Goal: Check status: Check status

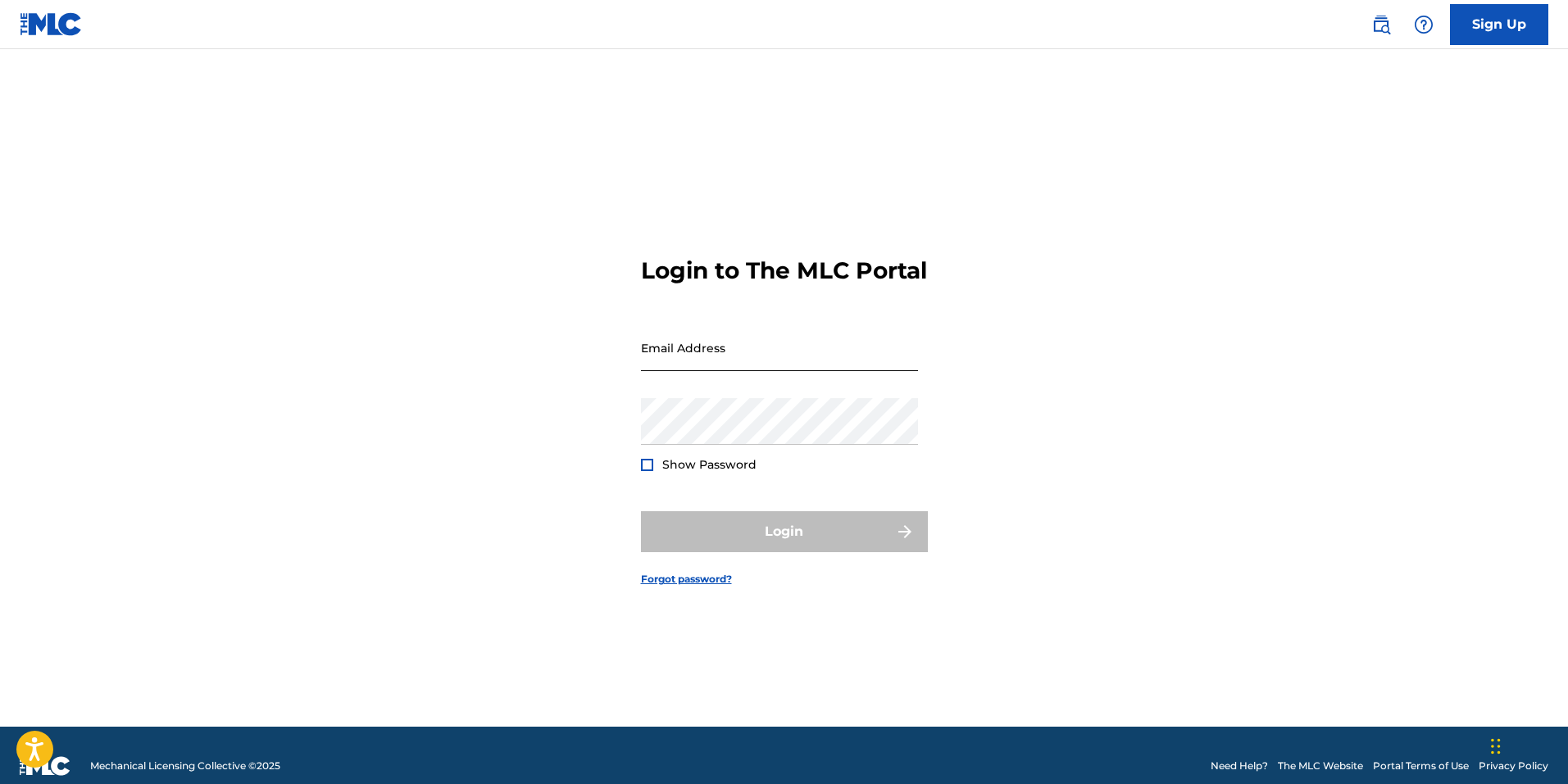
click at [689, 364] on input "Email Address" at bounding box center [780, 347] width 277 height 47
click at [623, 407] on div "Login to The MLC Portal Email Address Password Show Password Login Forgot passw…" at bounding box center [784, 408] width 1147 height 636
click at [695, 371] on input "Email Address" at bounding box center [780, 347] width 277 height 47
type input "[EMAIL_ADDRESS][DOMAIN_NAME]"
click at [762, 371] on input "[EMAIL_ADDRESS][DOMAIN_NAME]" at bounding box center [780, 347] width 277 height 47
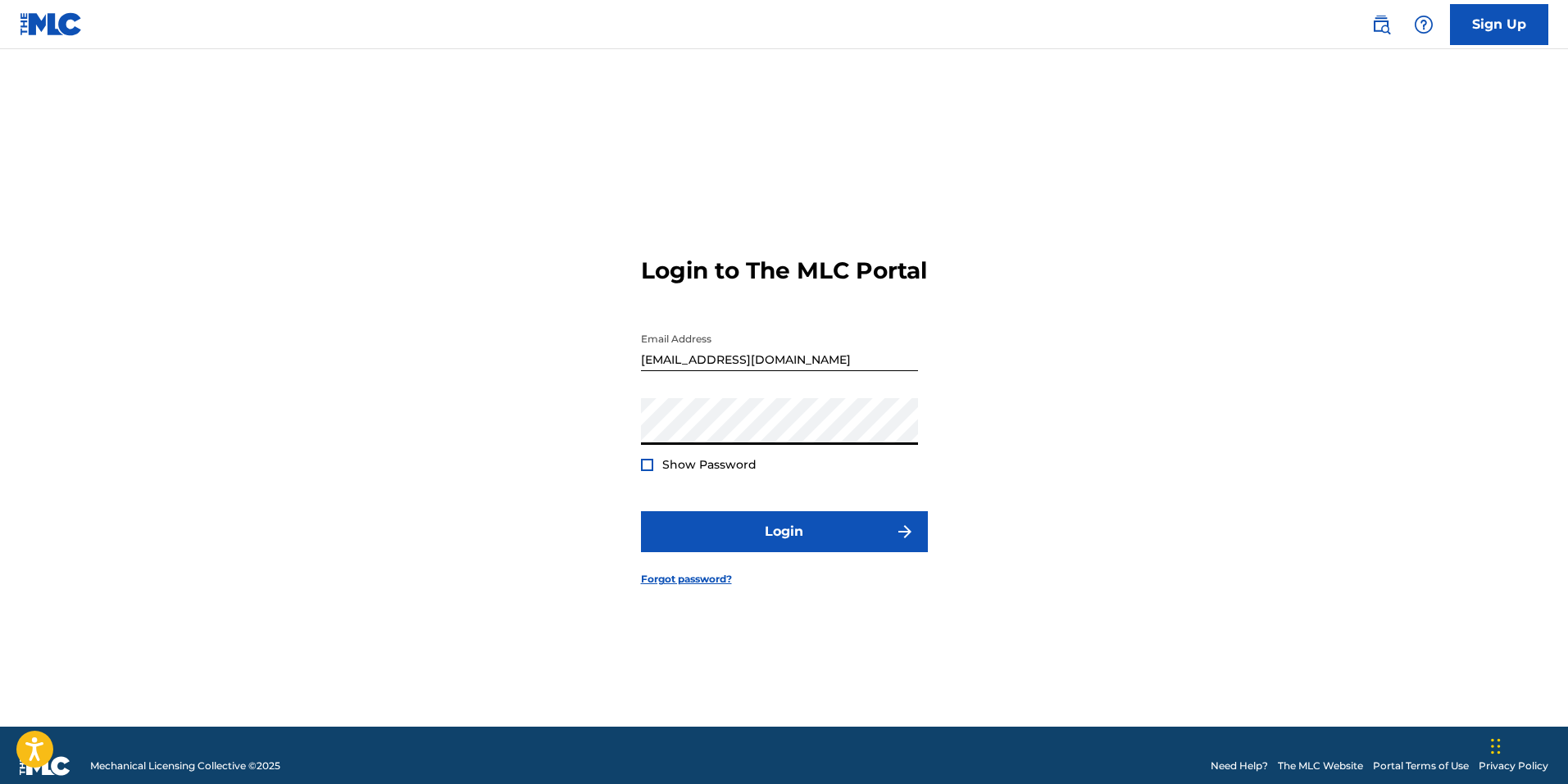
click at [643, 471] on div at bounding box center [648, 465] width 13 height 13
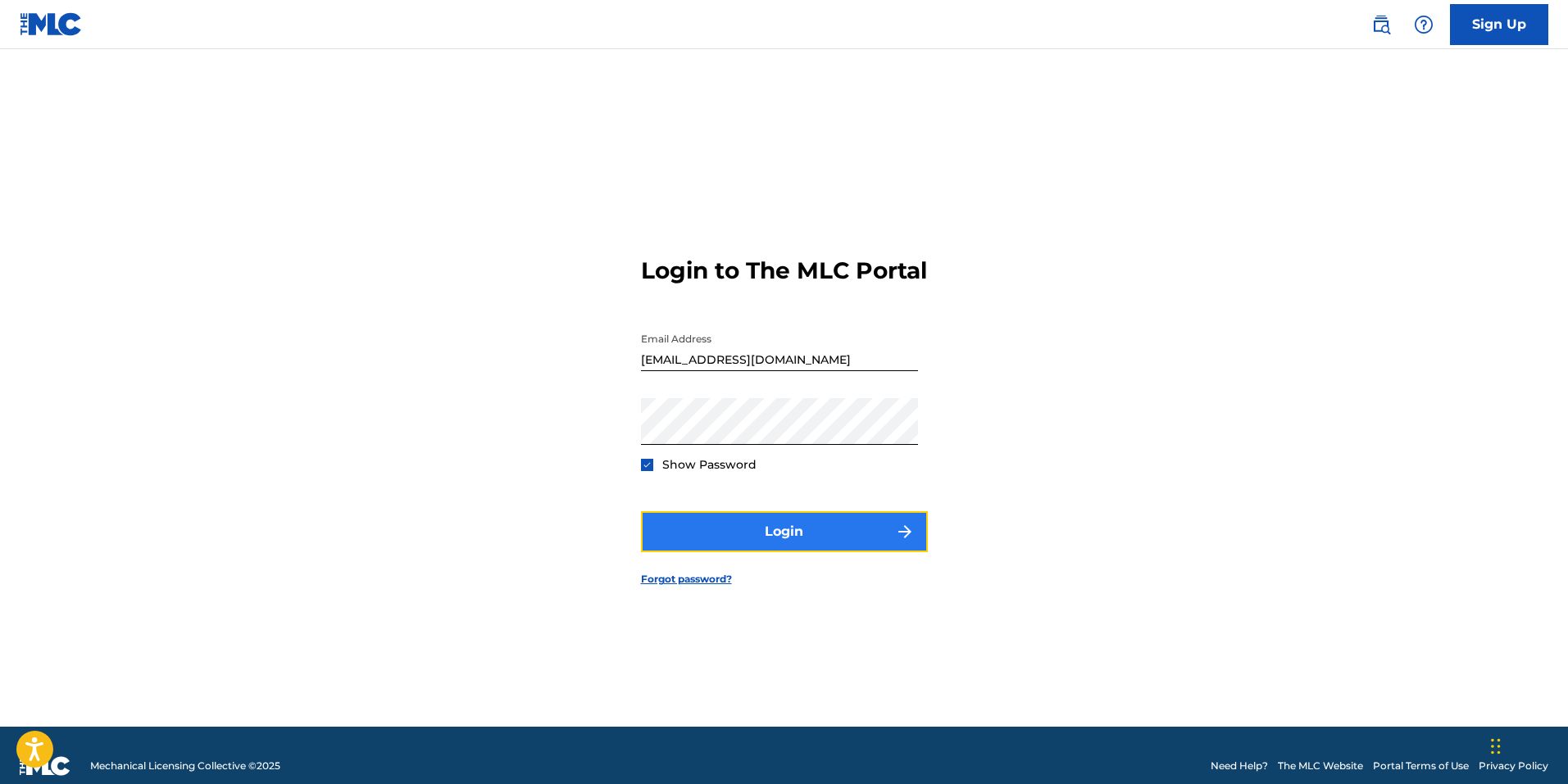
click at [753, 539] on button "Login" at bounding box center [784, 532] width 287 height 41
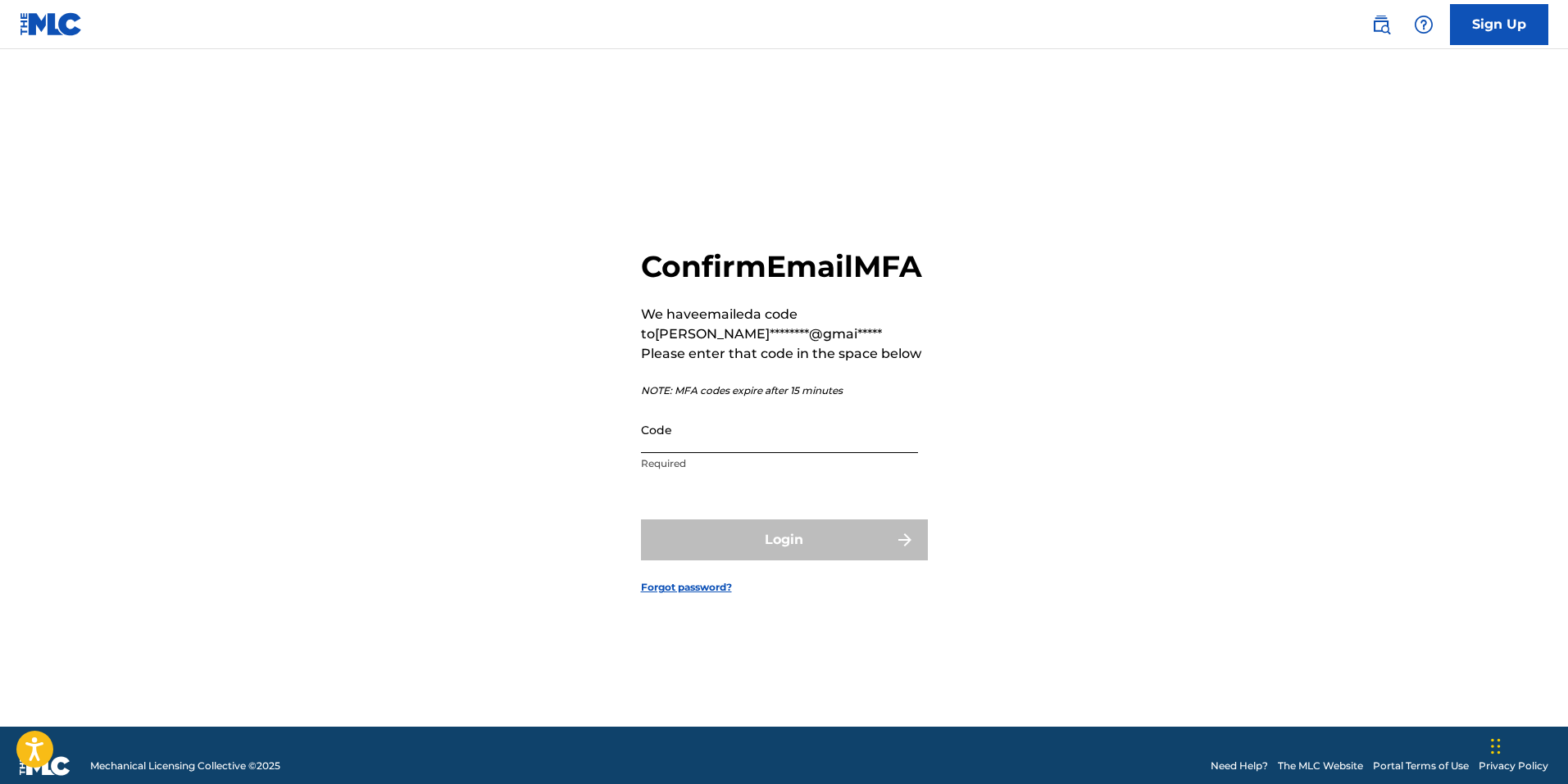
click at [679, 453] on input "Code" at bounding box center [780, 429] width 277 height 47
click at [729, 453] on input "Code" at bounding box center [780, 429] width 277 height 47
paste input "173563"
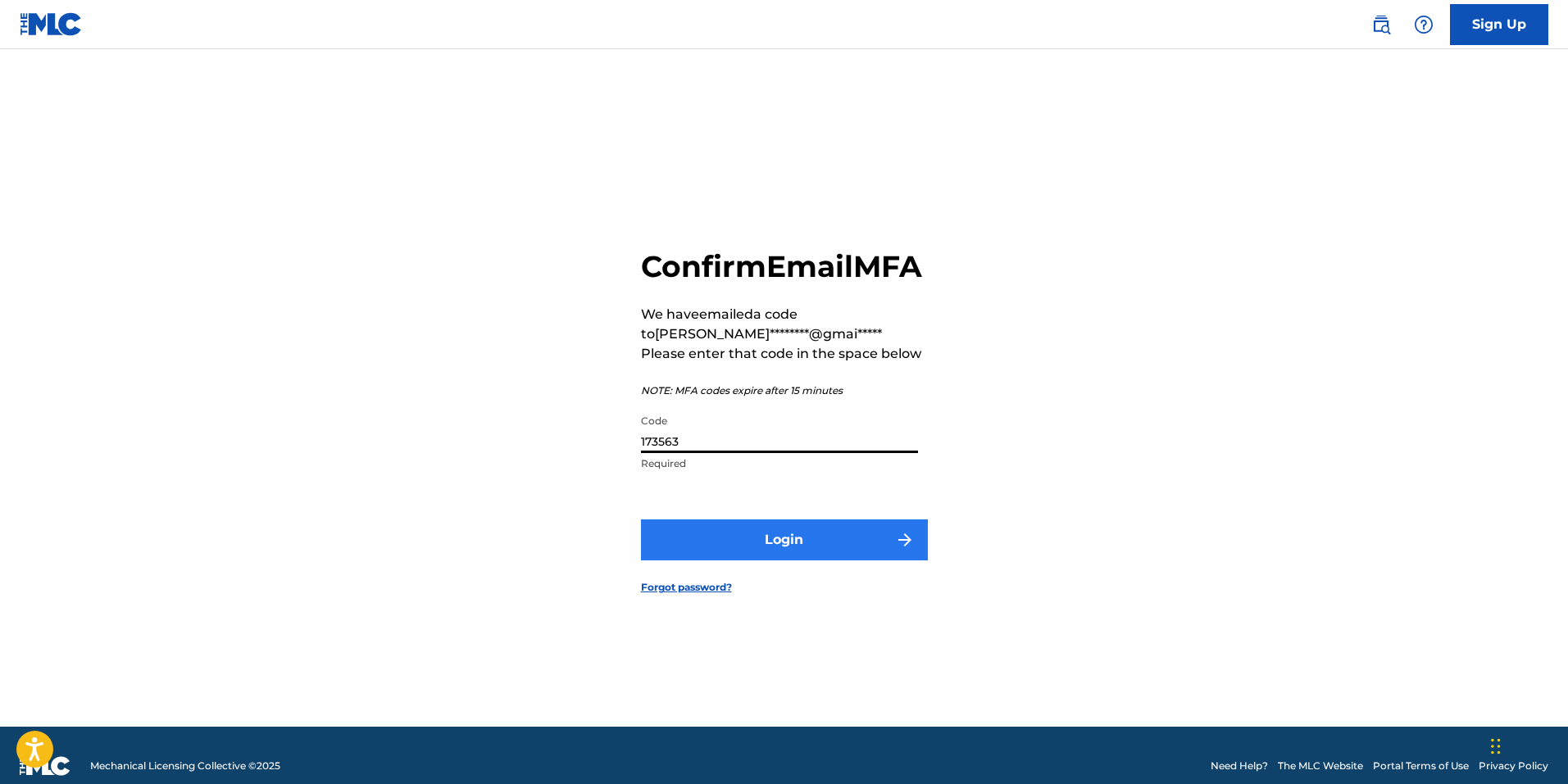
type input "173563"
click at [809, 561] on button "Login" at bounding box center [784, 540] width 287 height 41
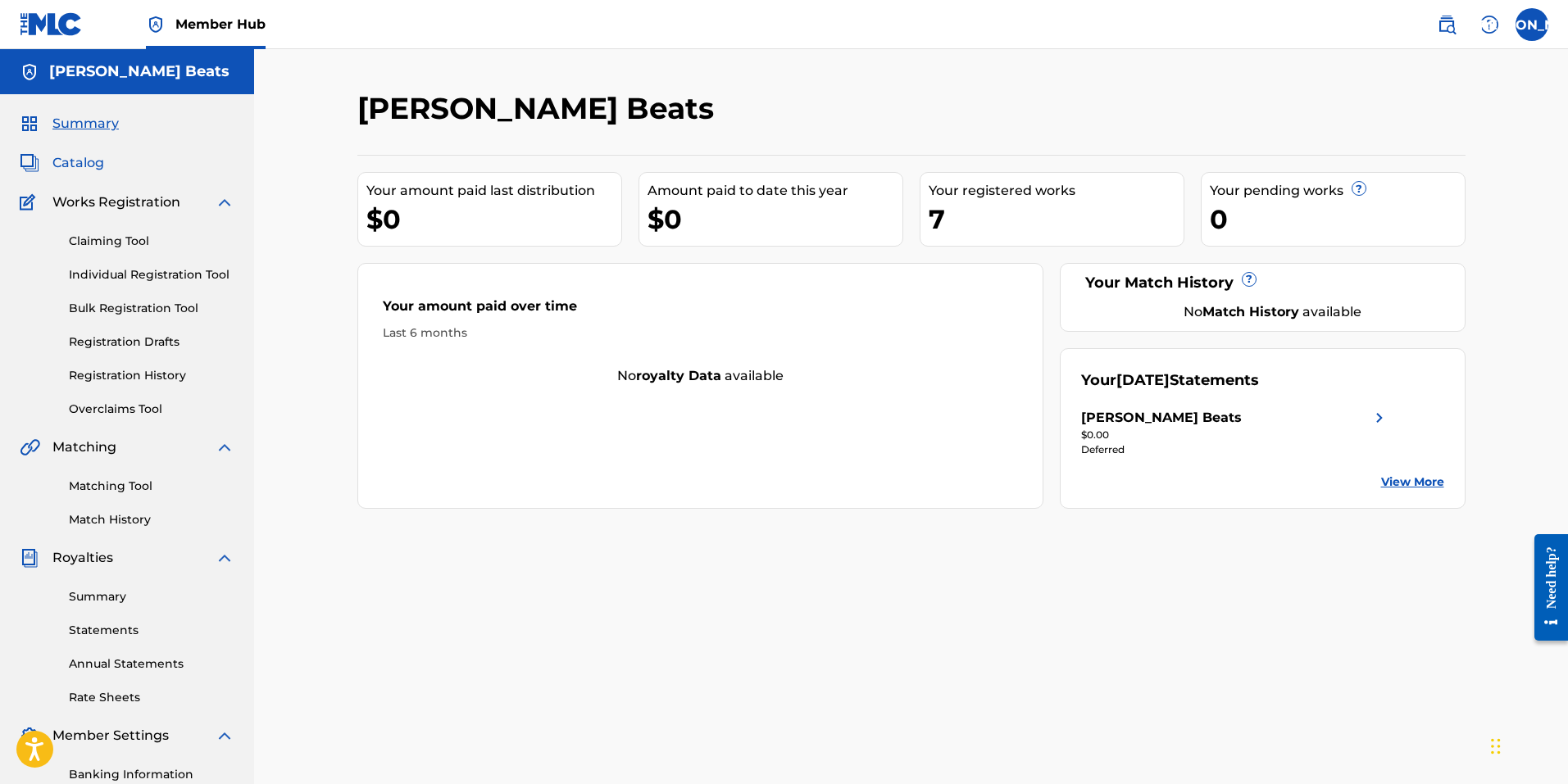
click at [74, 162] on span "Catalog" at bounding box center [77, 163] width 51 height 20
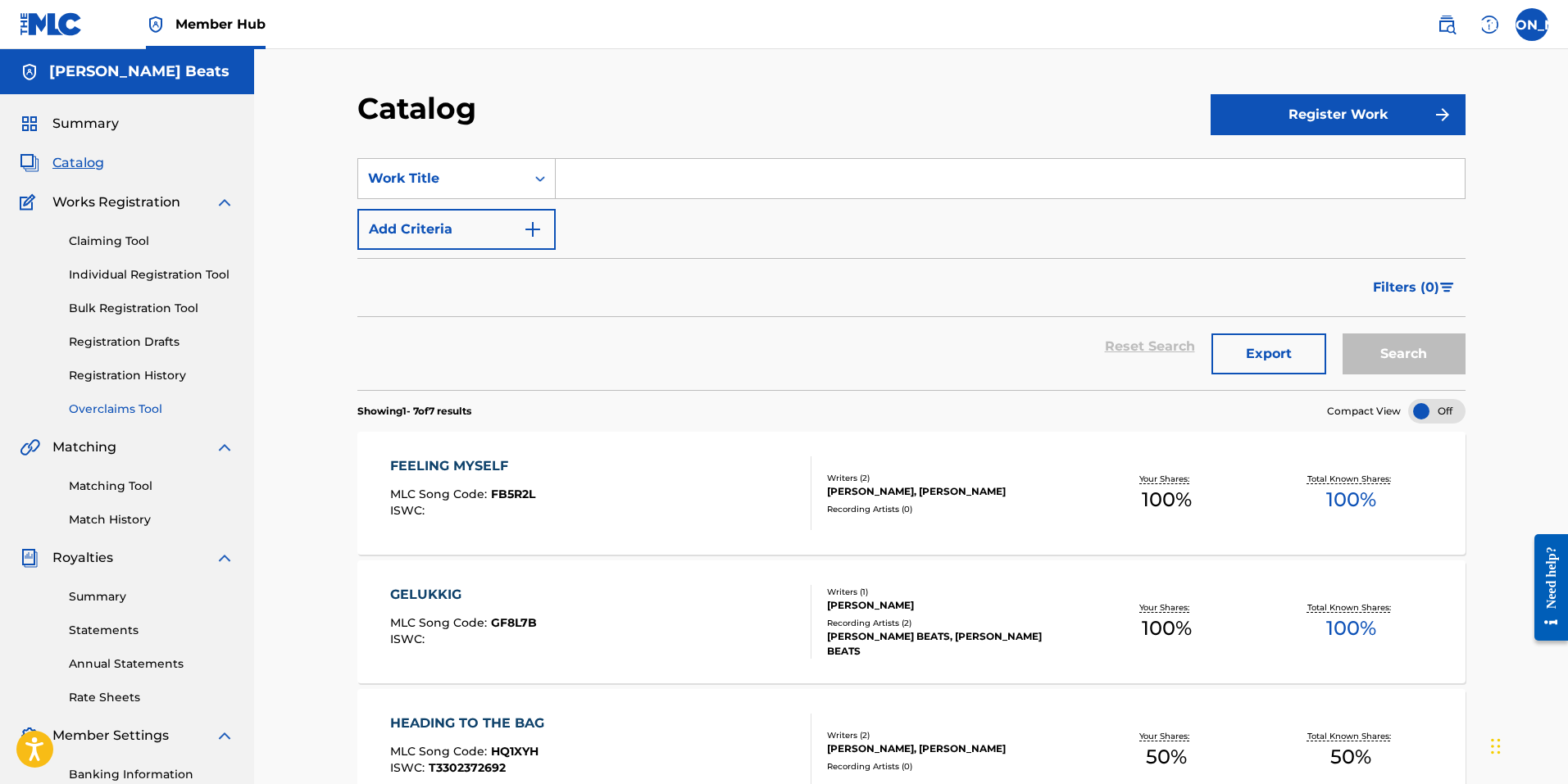
click at [139, 416] on link "Overclaims Tool" at bounding box center [151, 409] width 166 height 17
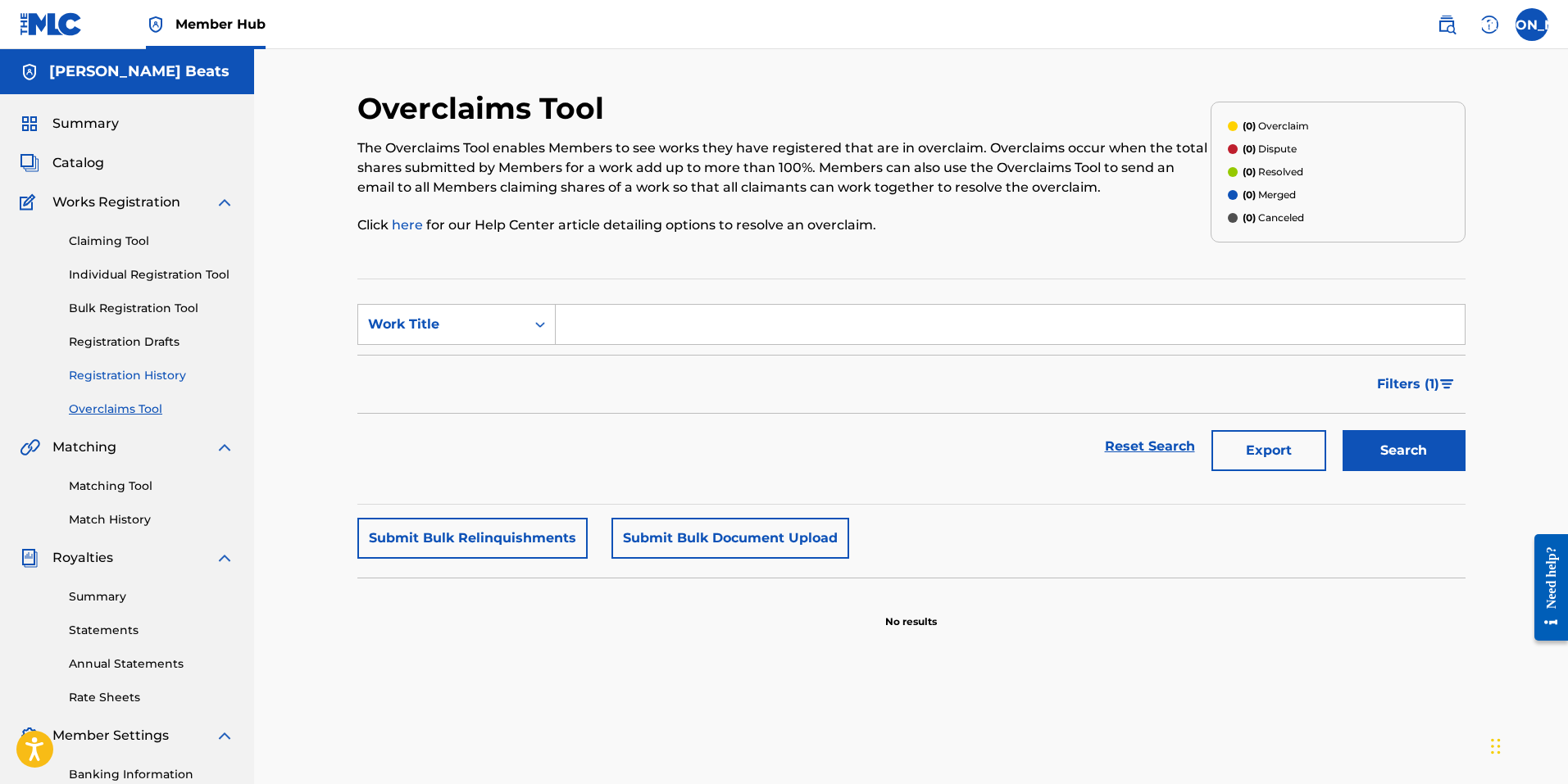
click at [133, 378] on link "Registration History" at bounding box center [151, 375] width 166 height 17
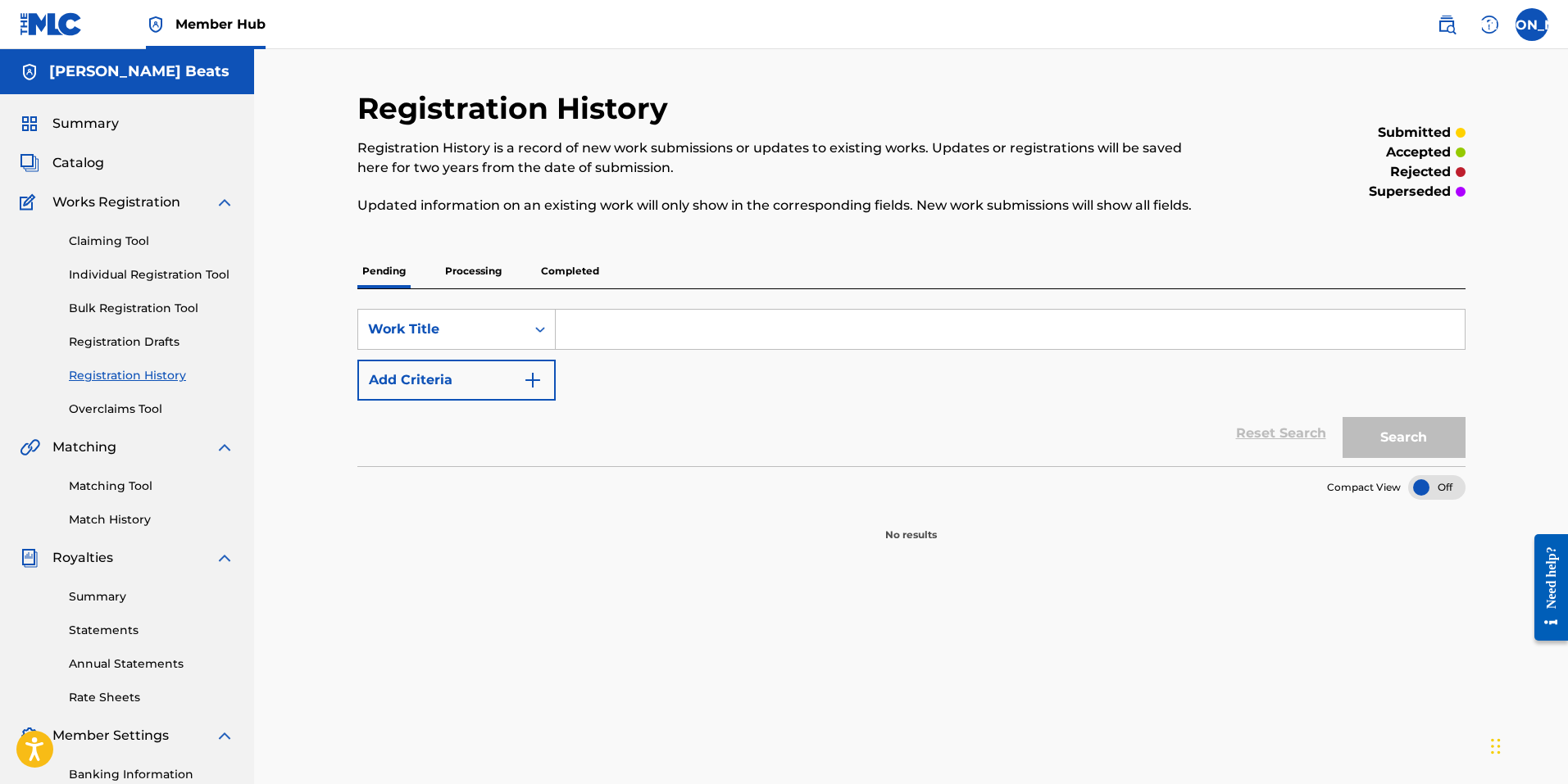
click at [489, 269] on p "Processing" at bounding box center [474, 271] width 67 height 34
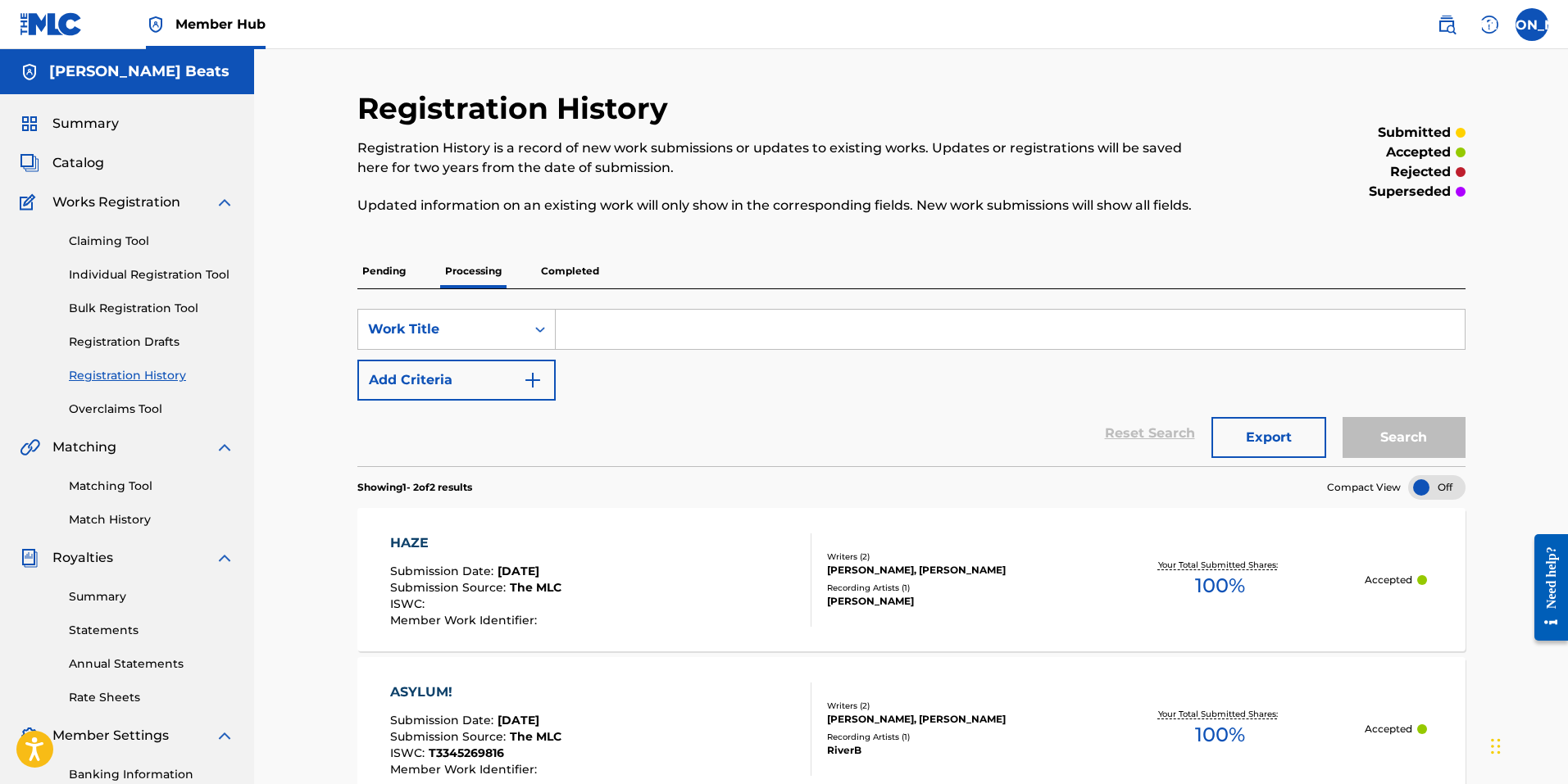
click at [578, 274] on p "Completed" at bounding box center [570, 271] width 68 height 34
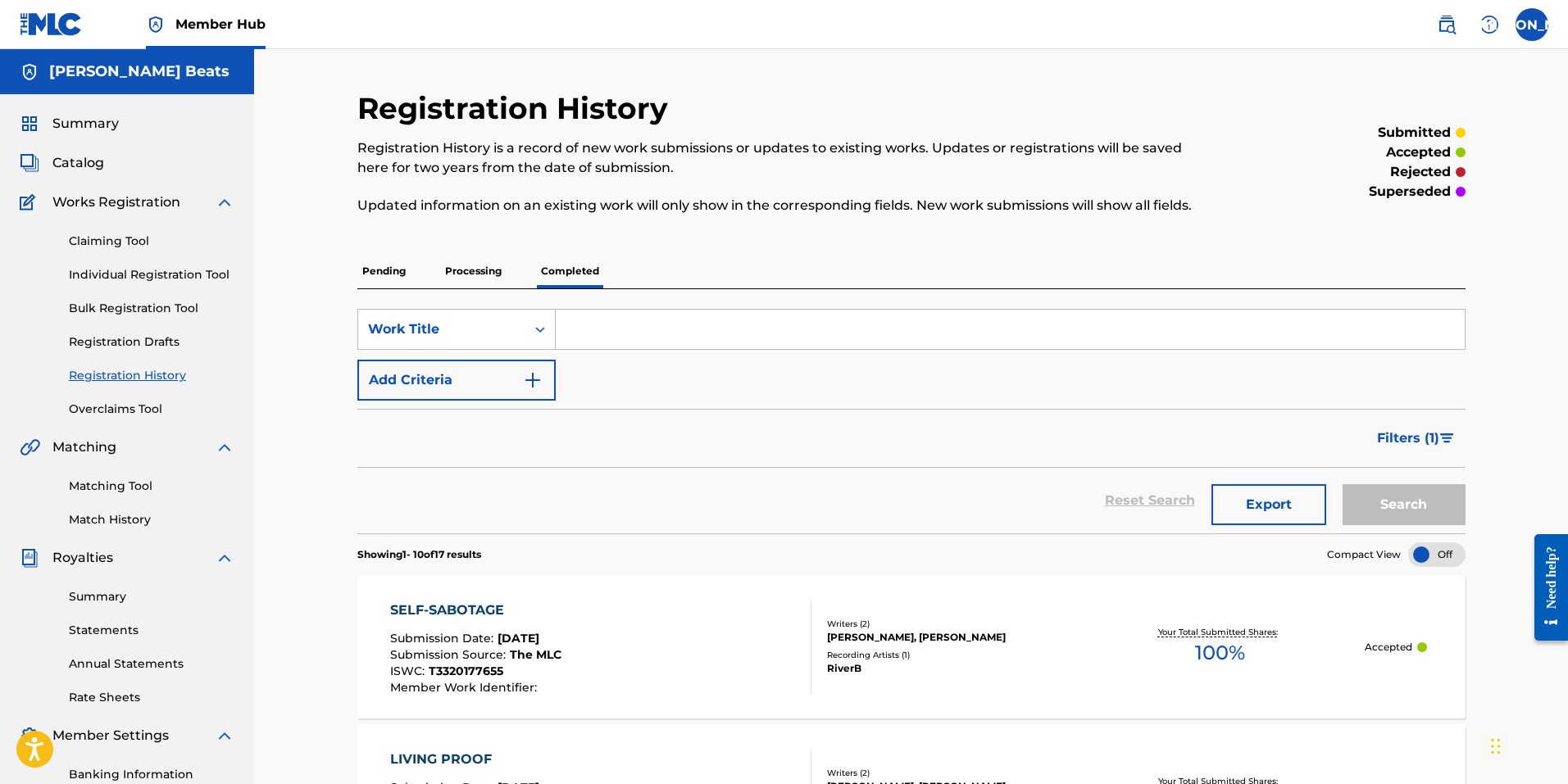
click at [471, 274] on p "Processing" at bounding box center [474, 271] width 67 height 34
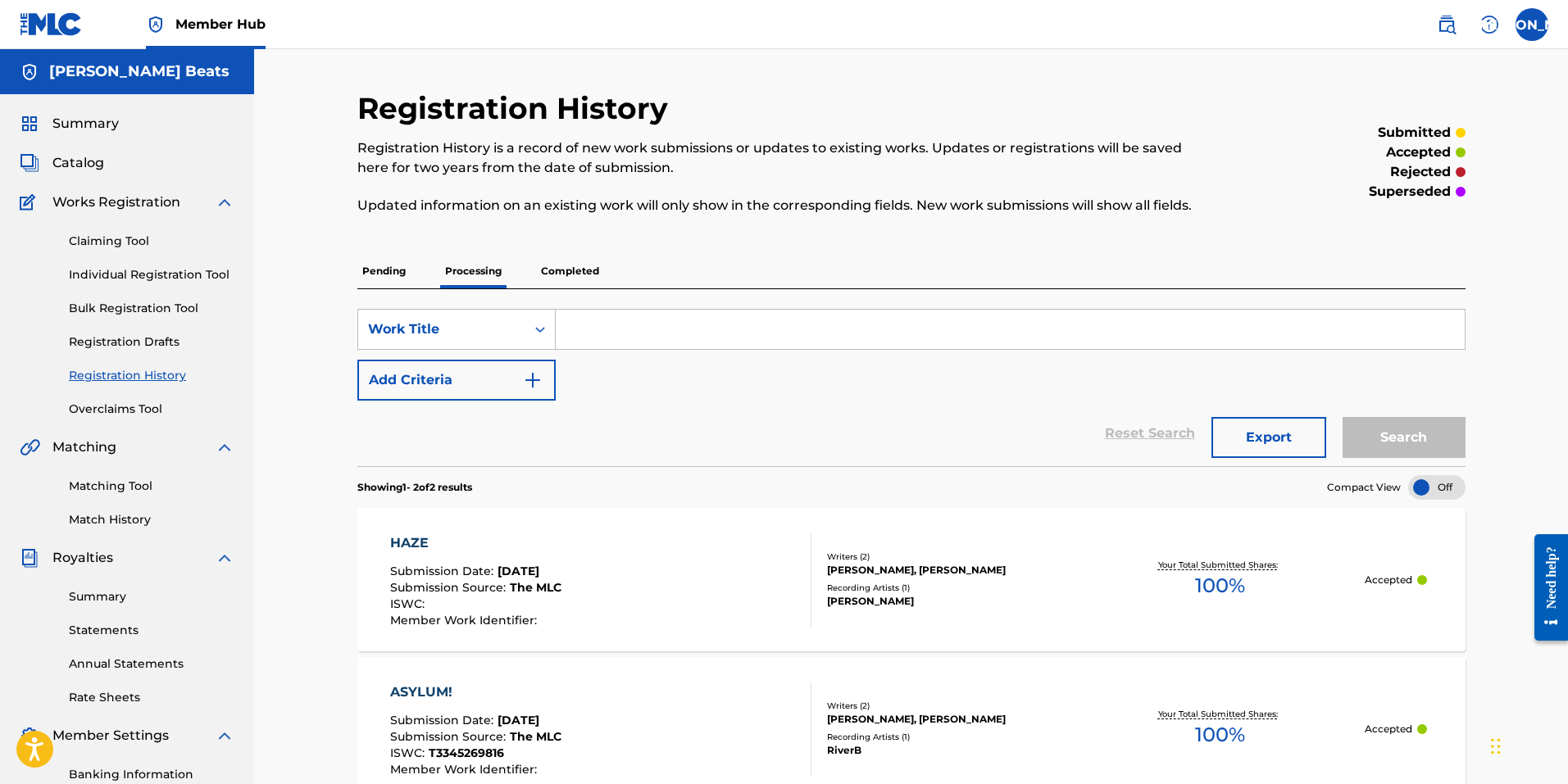
click at [379, 275] on p "Pending" at bounding box center [384, 271] width 53 height 34
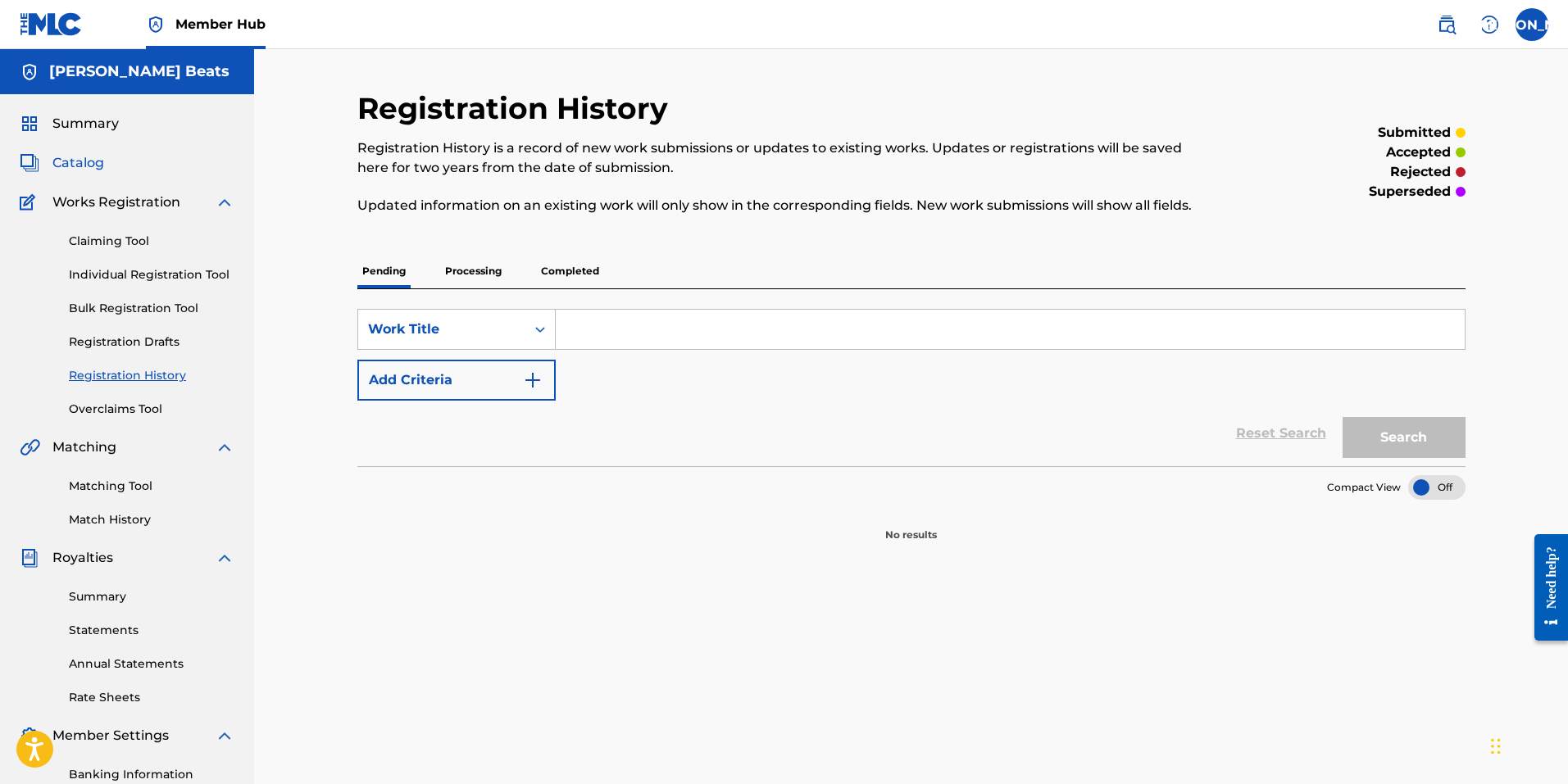
click at [66, 156] on span "Catalog" at bounding box center [77, 163] width 51 height 20
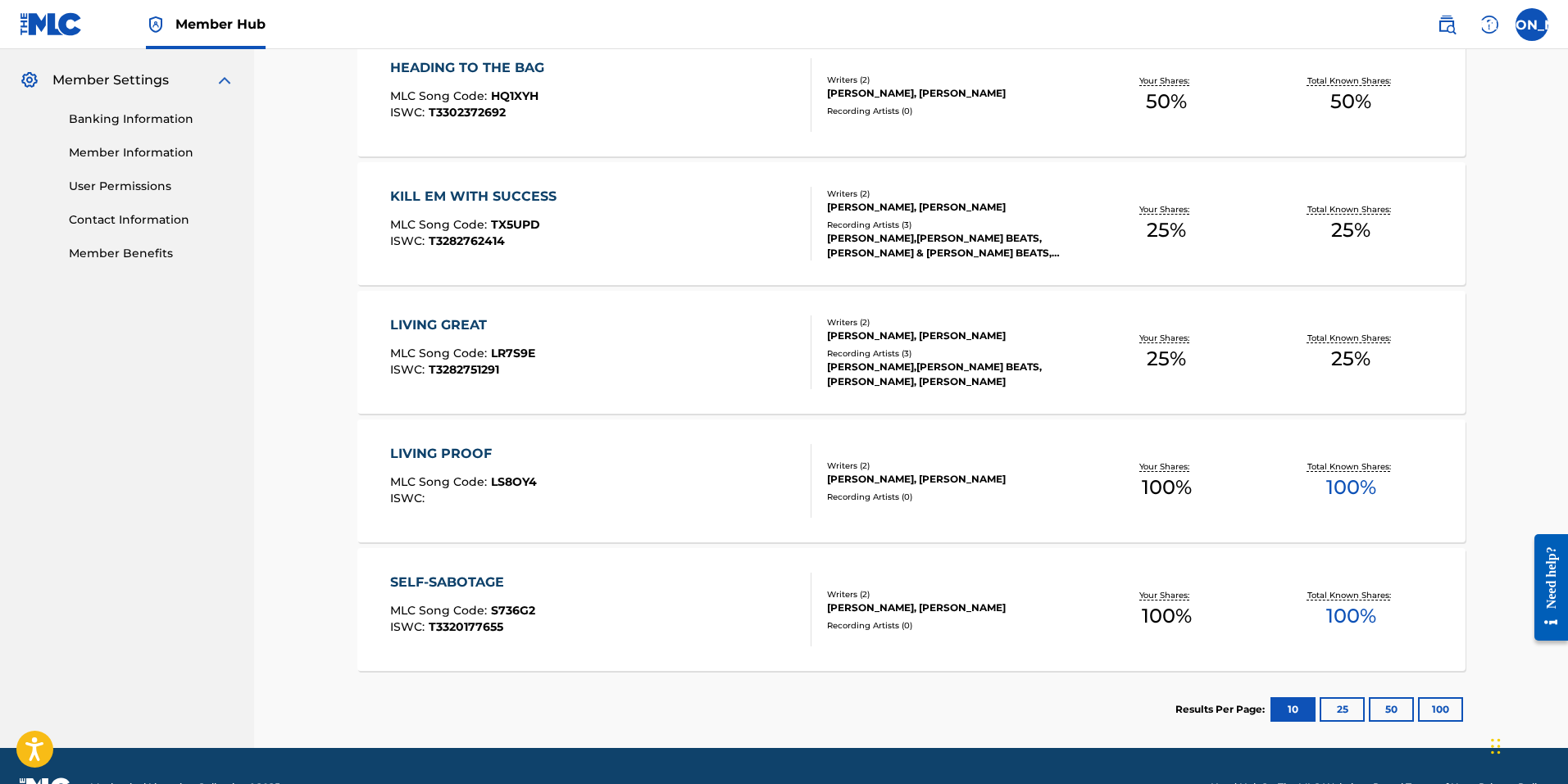
scroll to position [698, 0]
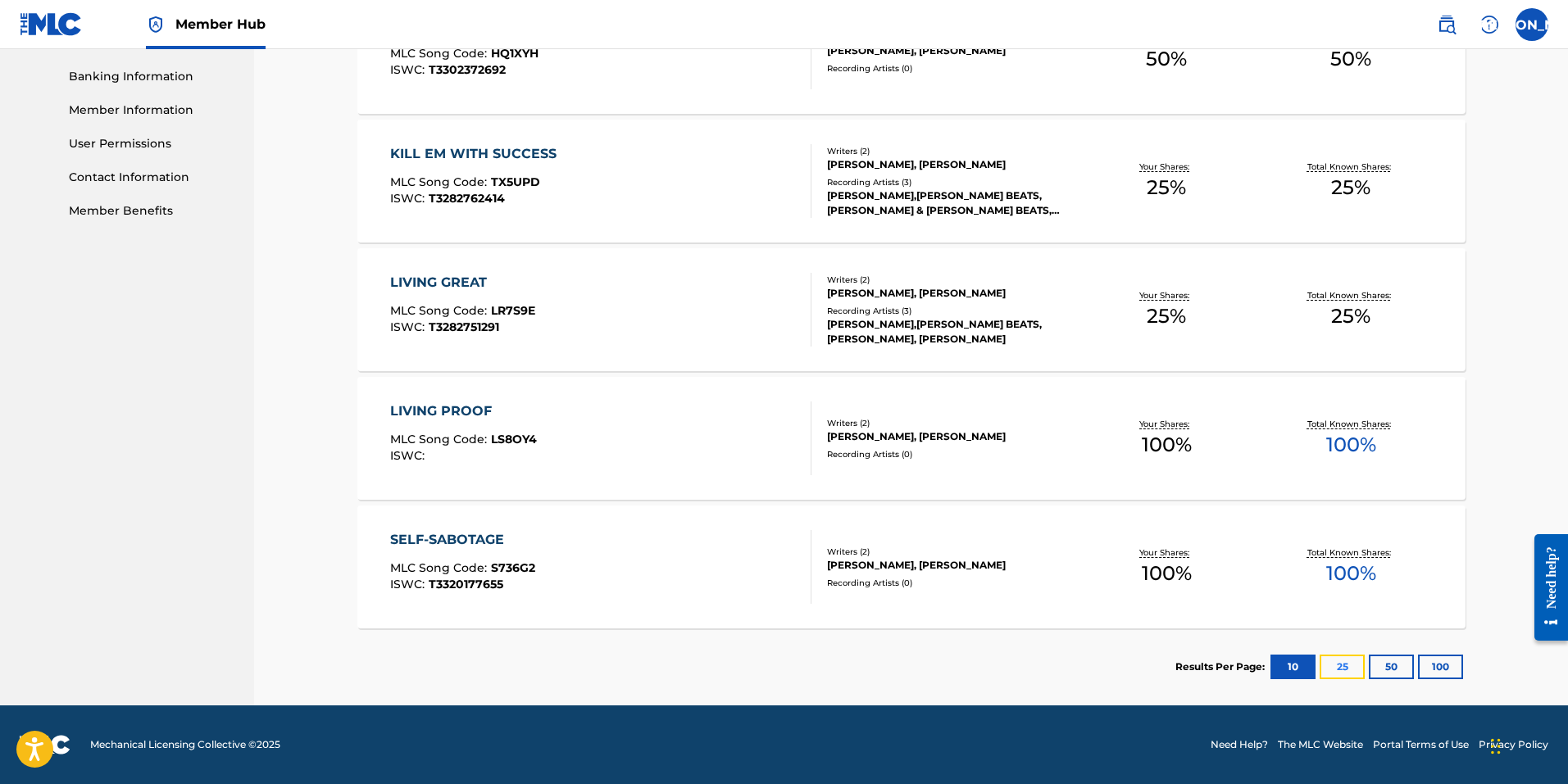
click at [1331, 662] on button "25" at bounding box center [1342, 666] width 45 height 24
click at [1398, 666] on button "50" at bounding box center [1391, 666] width 45 height 24
click at [1454, 661] on button "100" at bounding box center [1441, 666] width 45 height 24
click at [1291, 671] on button "10" at bounding box center [1293, 666] width 45 height 24
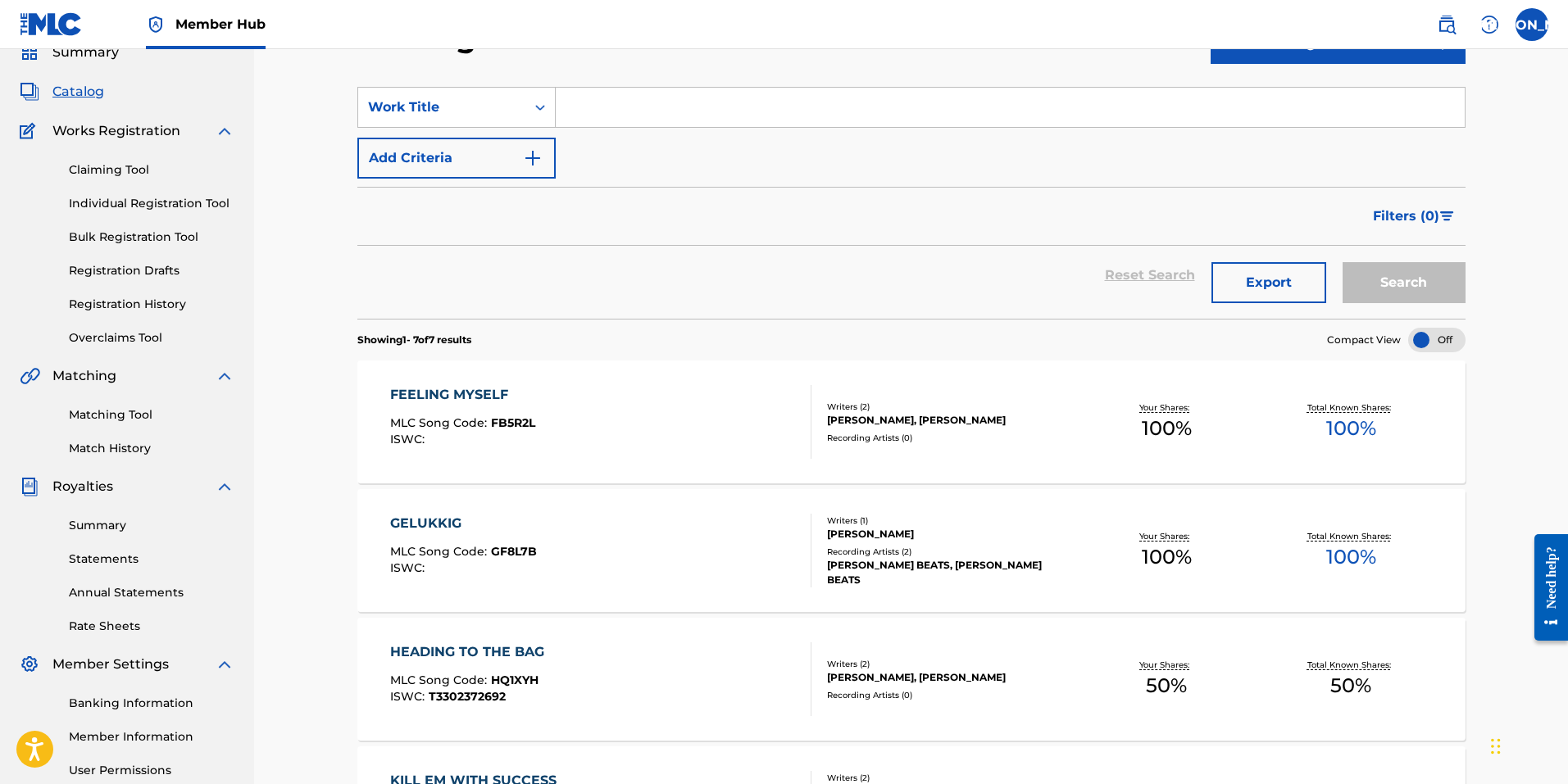
scroll to position [42, 0]
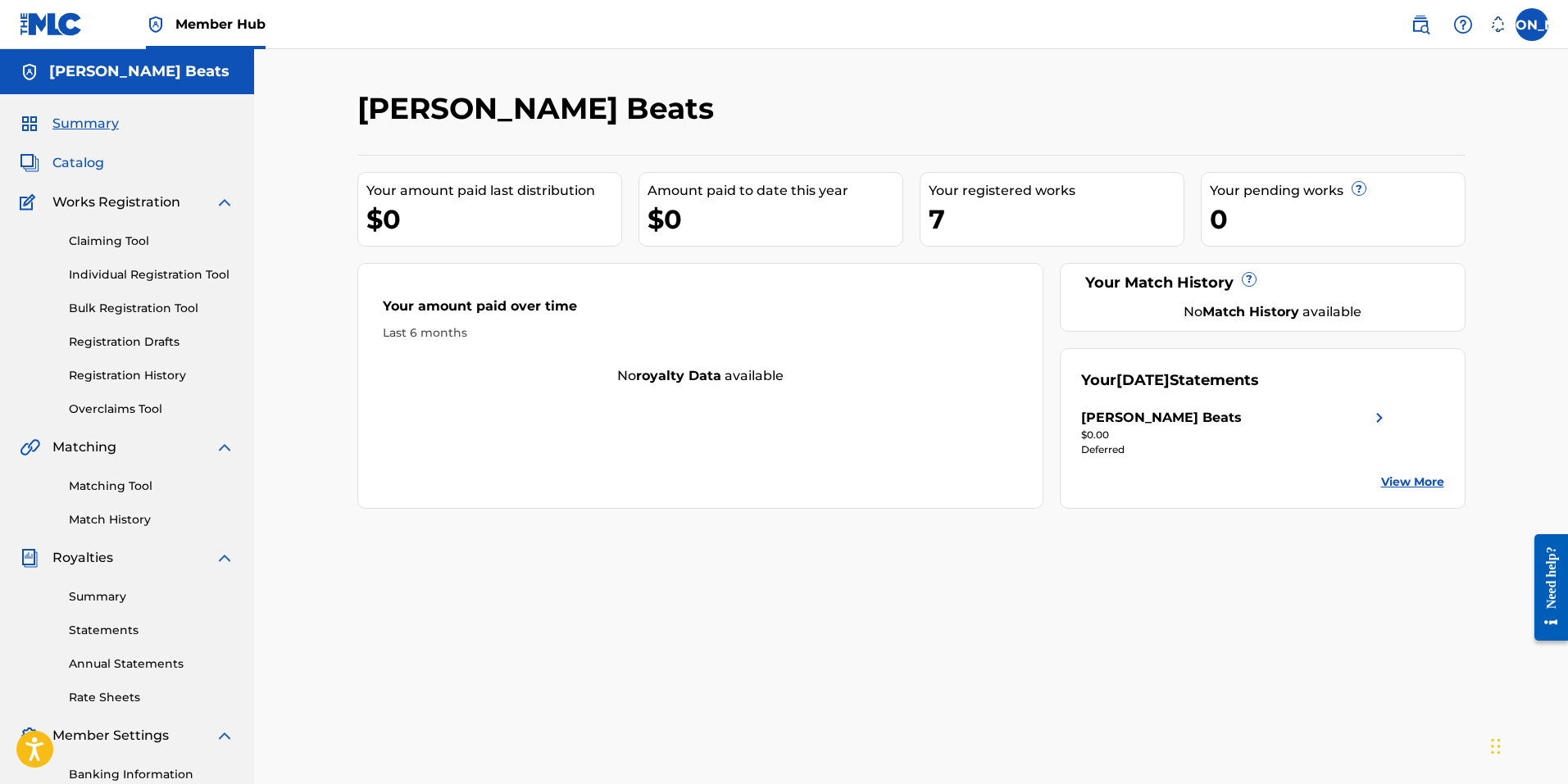
click at [75, 160] on span "Catalog" at bounding box center [77, 163] width 51 height 20
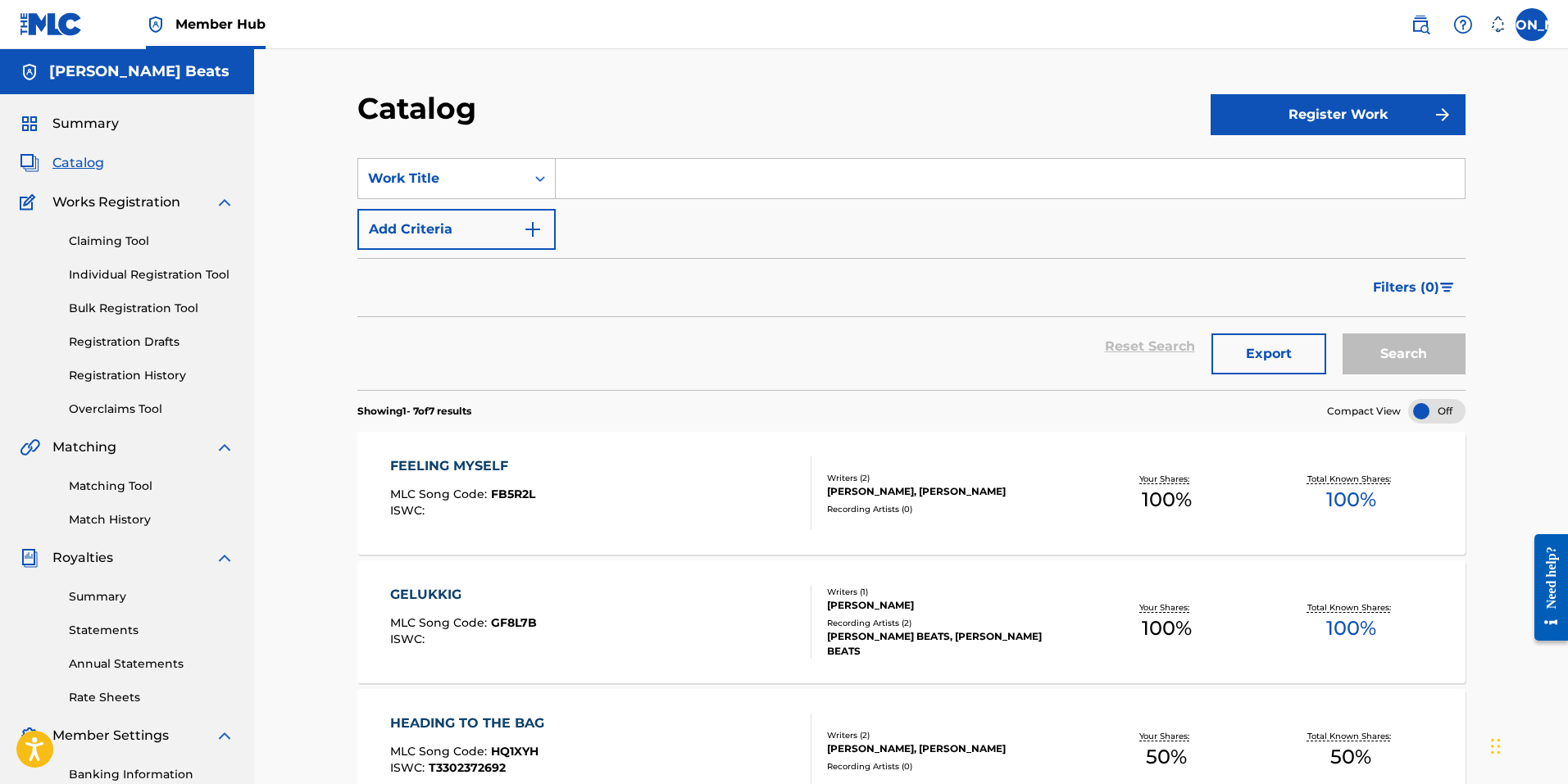
click at [141, 384] on div "Claiming Tool Individual Registration Tool Bulk Registration Tool Registration …" at bounding box center [127, 315] width 214 height 205
click at [145, 381] on link "Registration History" at bounding box center [151, 375] width 166 height 17
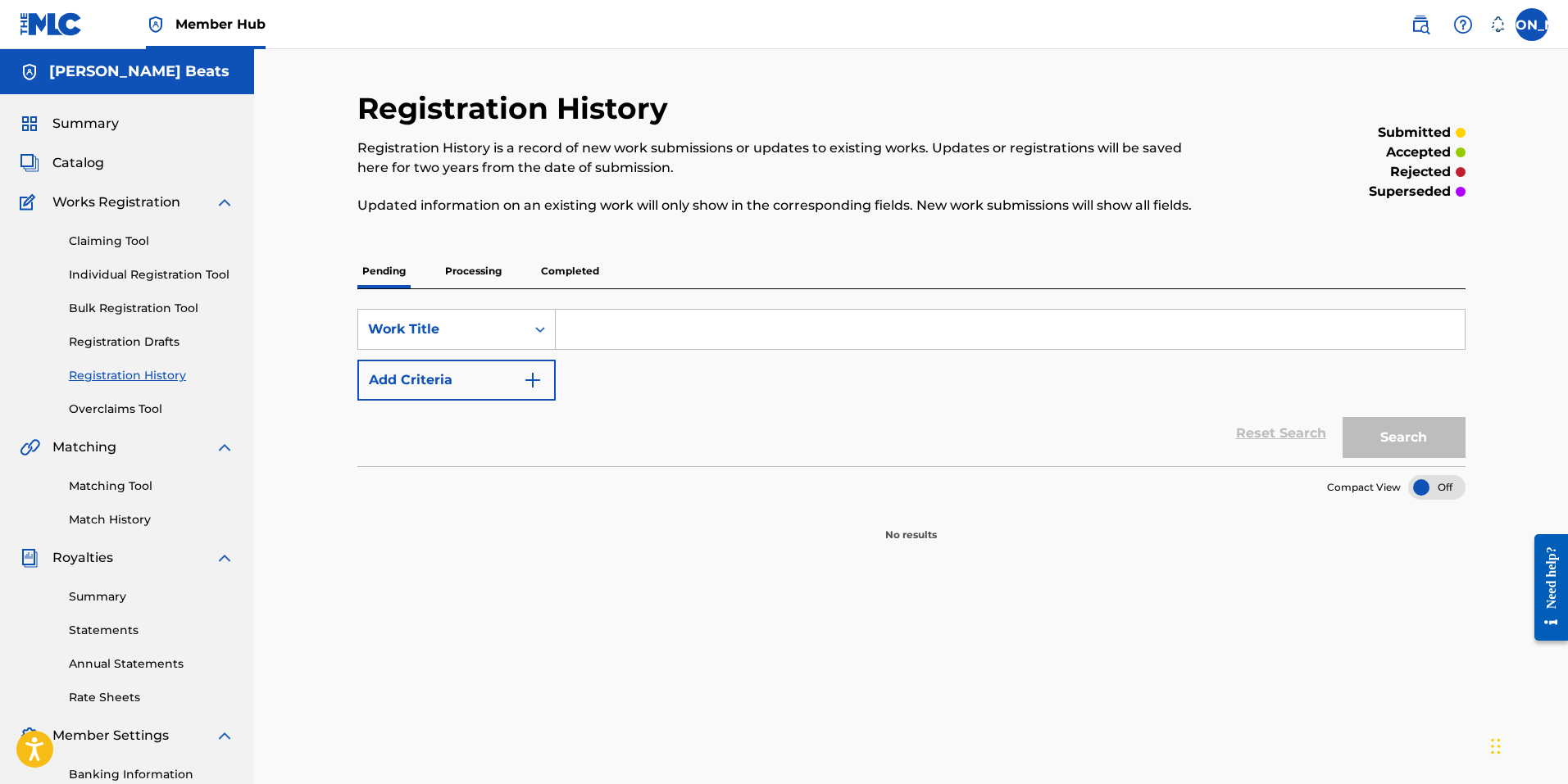
click at [472, 270] on p "Processing" at bounding box center [474, 271] width 67 height 34
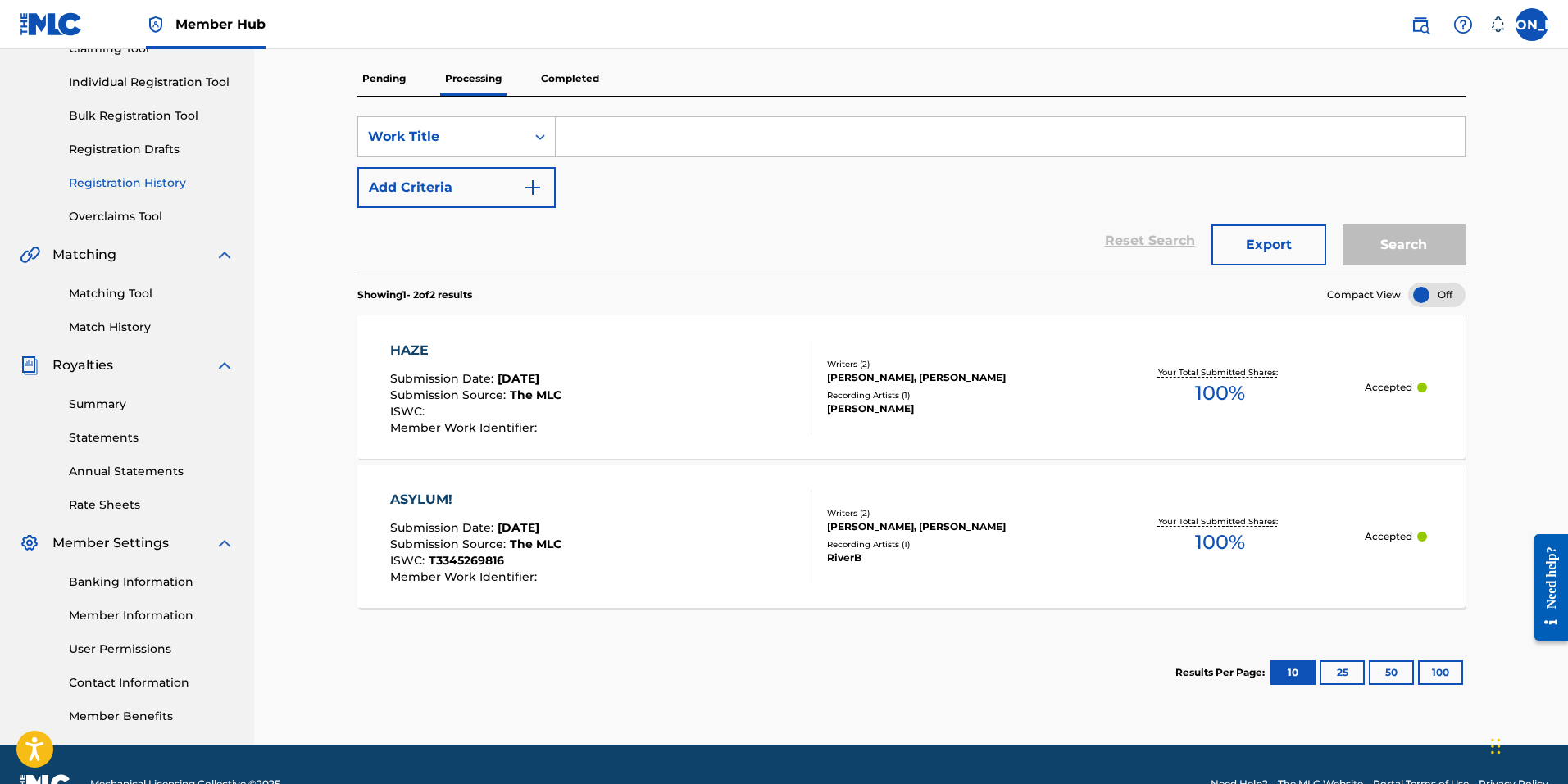
scroll to position [232, 0]
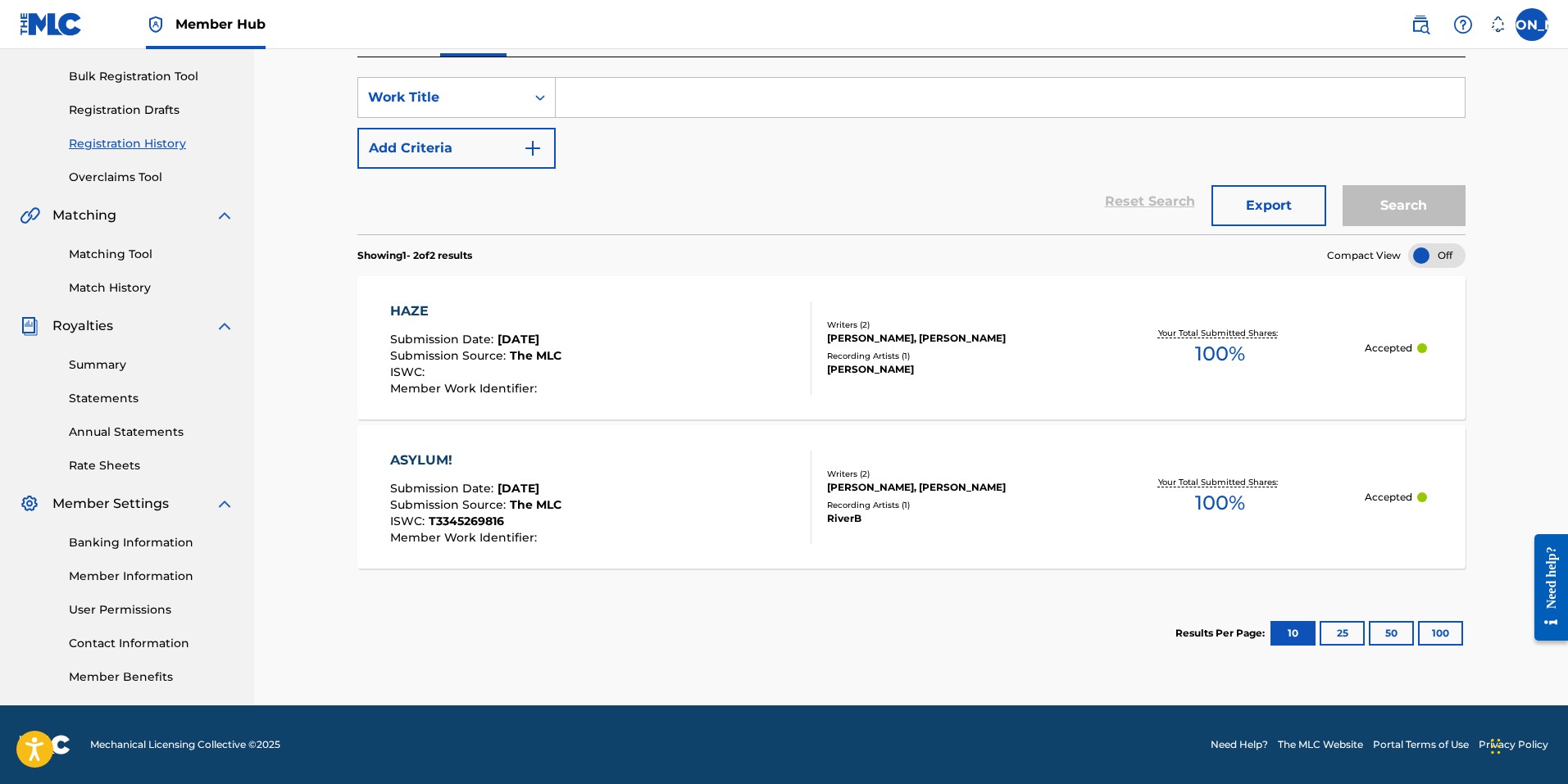
click at [500, 352] on span "Submission Source :" at bounding box center [449, 356] width 120 height 14
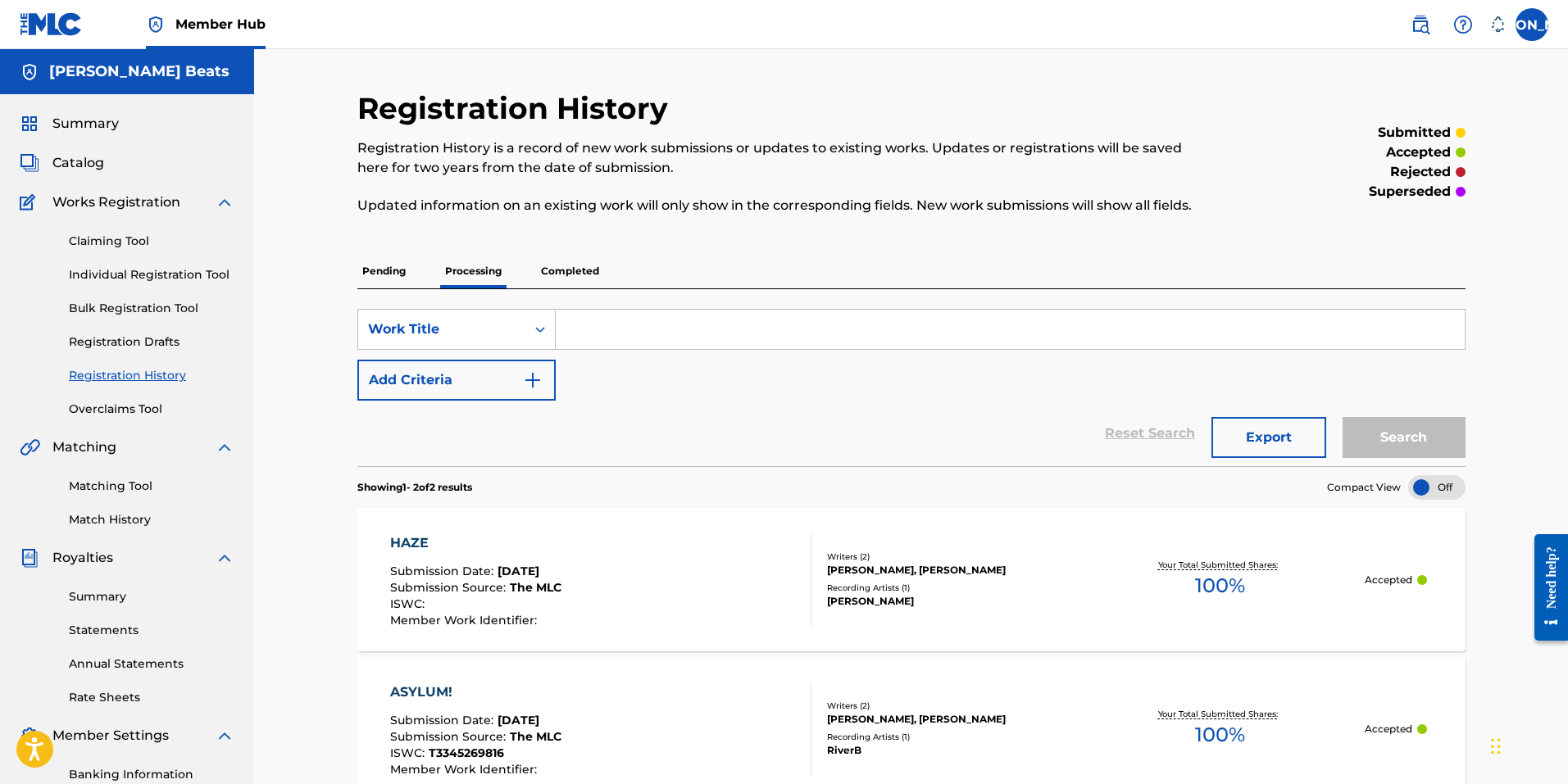
scroll to position [232, 0]
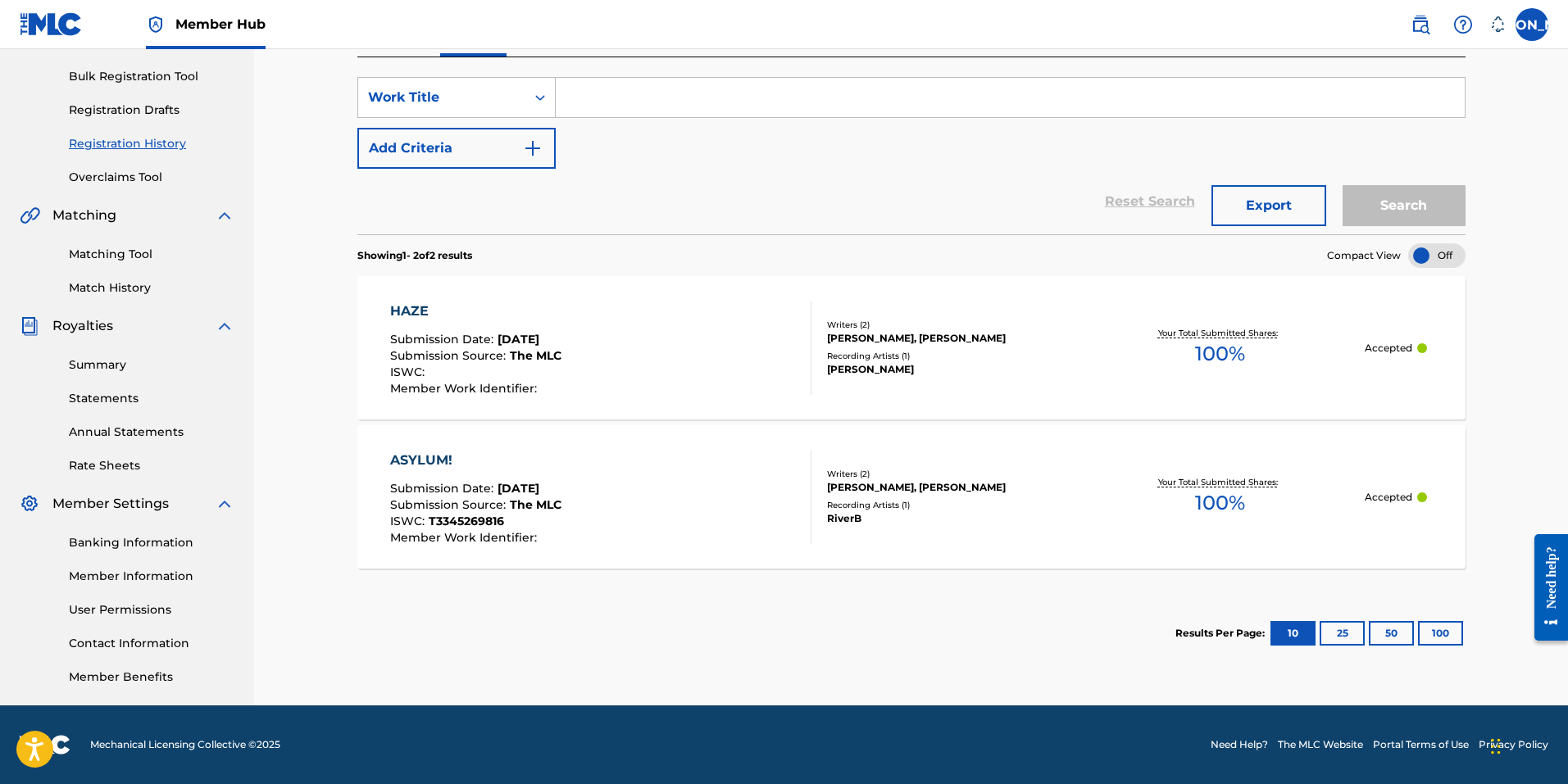
click at [1430, 257] on div at bounding box center [1437, 255] width 58 height 24
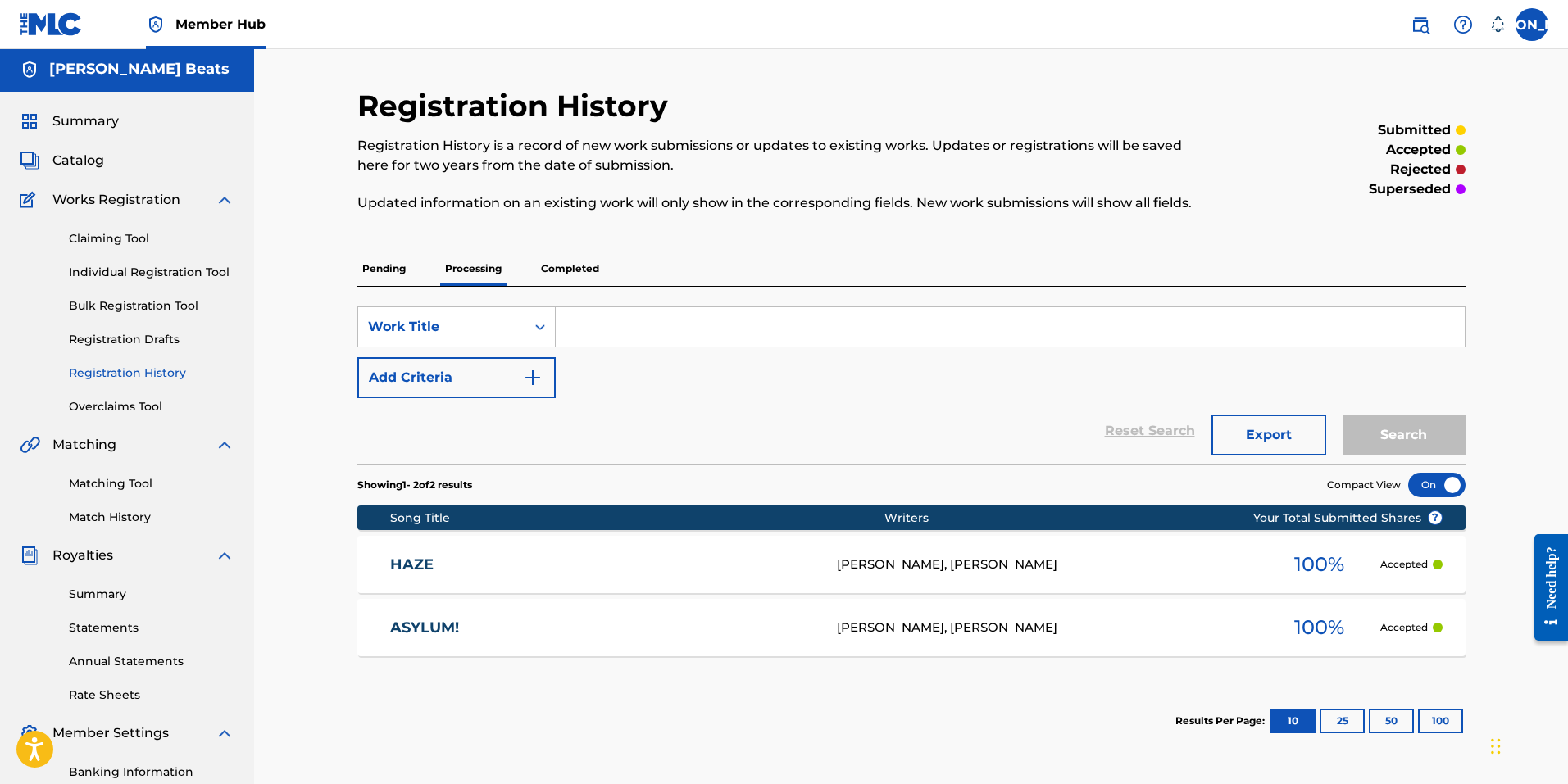
scroll to position [0, 0]
